Goal: Task Accomplishment & Management: Manage account settings

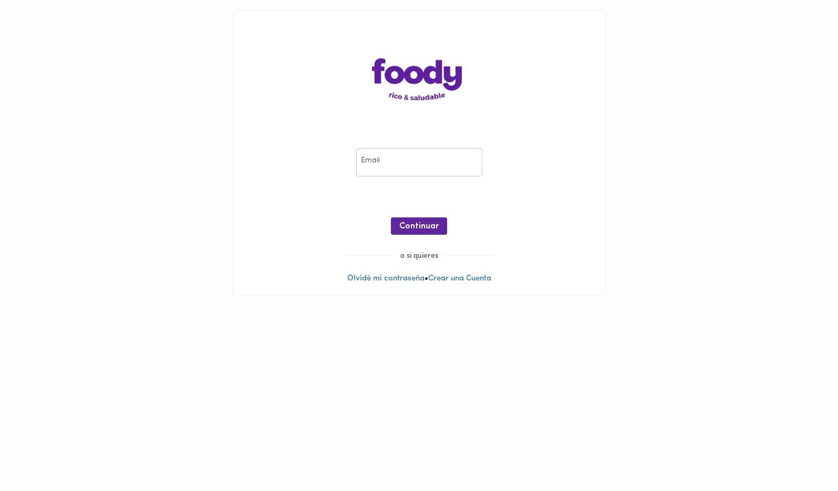
click at [275, 194] on div "Email Email ¡Oops! Recuperar Clave Continuar" at bounding box center [419, 193] width 351 height 113
click at [394, 164] on input "email" at bounding box center [419, 162] width 126 height 29
type input "[EMAIL_ADDRESS][DOMAIN_NAME]"
click at [275, 190] on div "Email [EMAIL_ADDRESS][DOMAIN_NAME] Email ¡Oops! Recuperar Clave Continuar" at bounding box center [419, 193] width 351 height 113
click at [423, 224] on span "Continuar" at bounding box center [418, 227] width 39 height 10
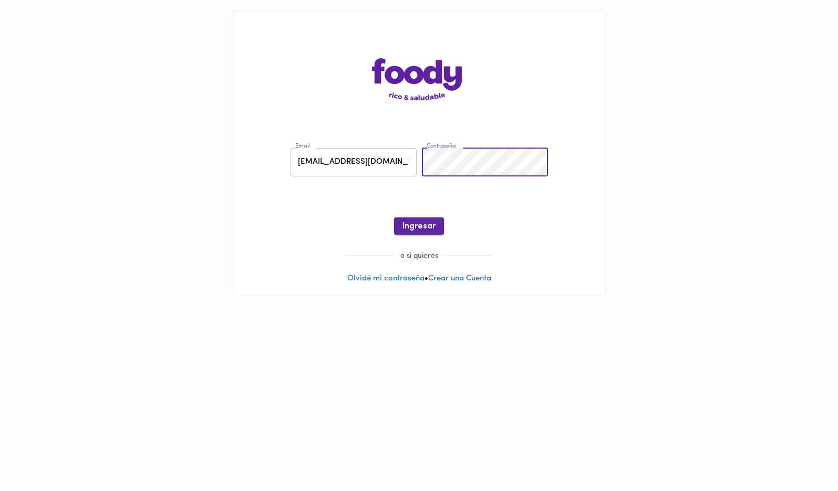
click at [414, 230] on span "Ingresar" at bounding box center [418, 227] width 33 height 10
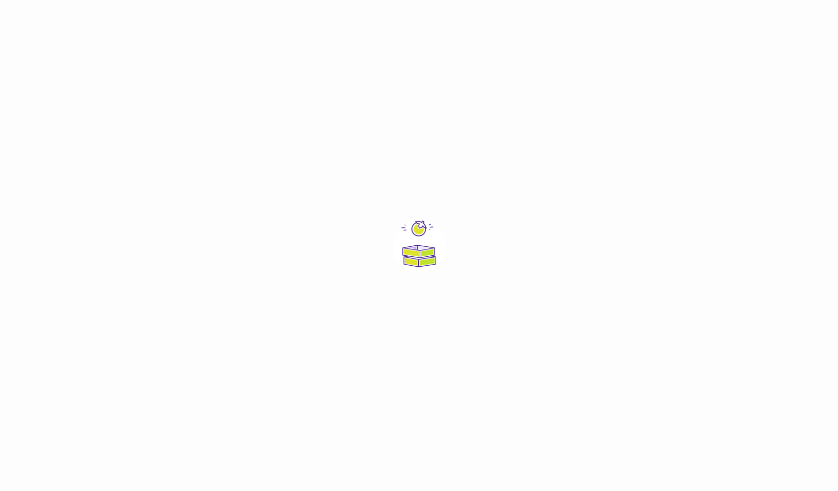
click at [438, 264] on img at bounding box center [419, 246] width 53 height 53
click at [407, 246] on img at bounding box center [419, 246] width 53 height 53
click at [416, 243] on img at bounding box center [419, 246] width 53 height 53
click at [417, 243] on img at bounding box center [419, 246] width 53 height 53
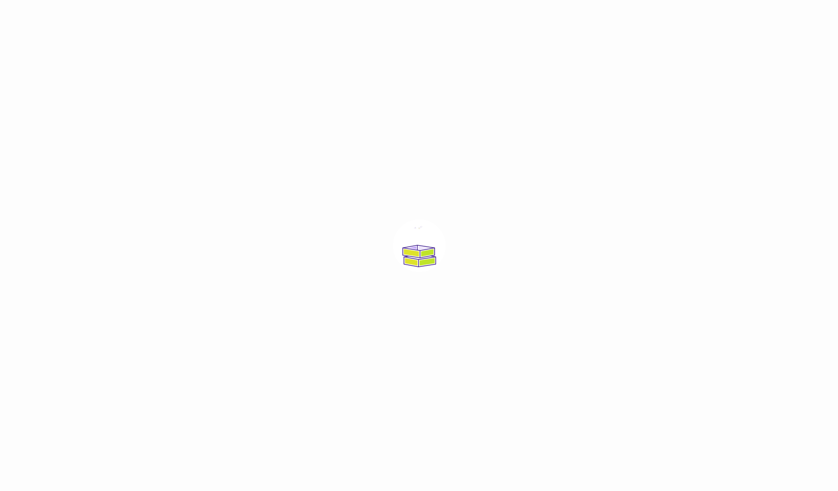
click at [417, 243] on img at bounding box center [419, 246] width 53 height 53
click at [417, 242] on img at bounding box center [419, 246] width 53 height 53
click at [416, 242] on img at bounding box center [419, 246] width 53 height 53
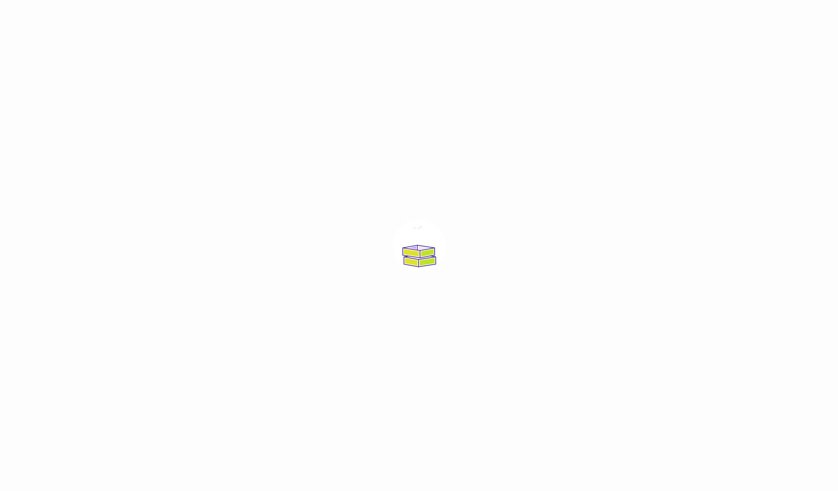
click at [416, 242] on img at bounding box center [419, 246] width 53 height 53
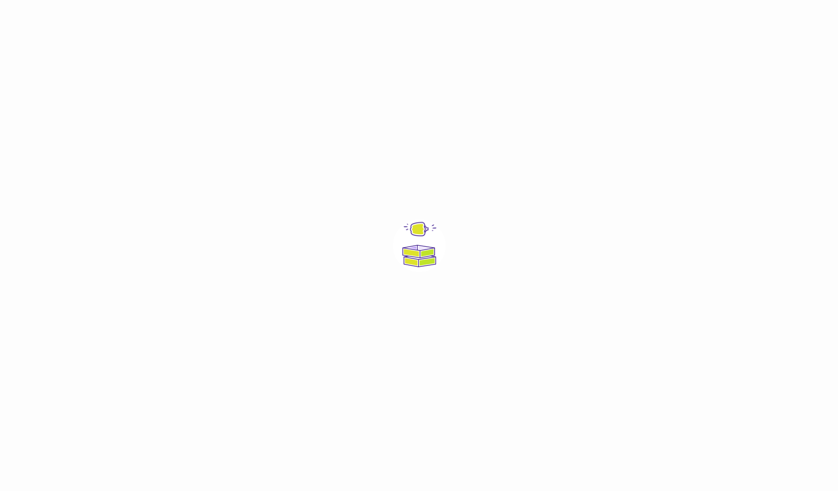
click at [416, 242] on img at bounding box center [419, 246] width 53 height 53
click at [415, 242] on img at bounding box center [419, 246] width 53 height 53
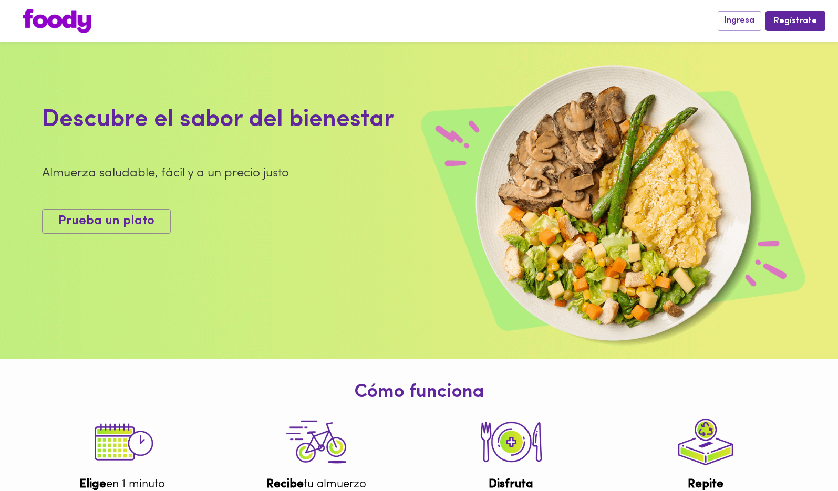
click at [468, 251] on img at bounding box center [419, 200] width 838 height 317
click at [744, 20] on span "Ingresa" at bounding box center [739, 21] width 30 height 10
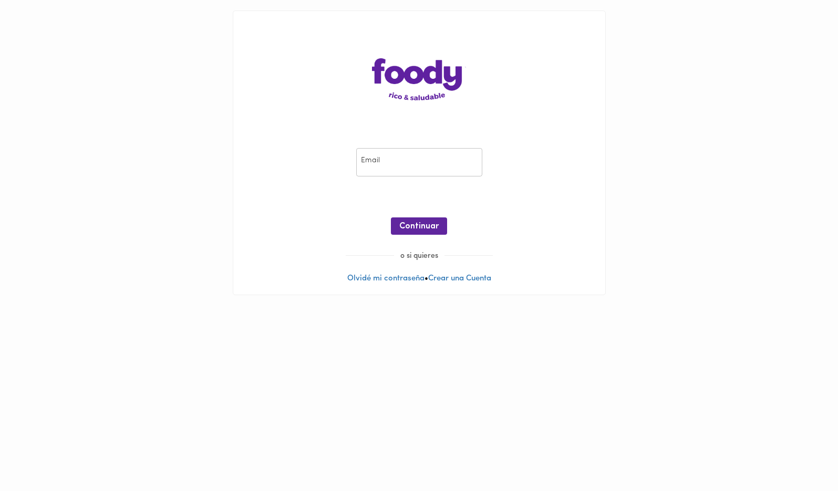
click at [589, 154] on div "Email Email ¡Oops! Recuperar Clave Continuar" at bounding box center [419, 193] width 351 height 113
